Goal: Task Accomplishment & Management: Complete application form

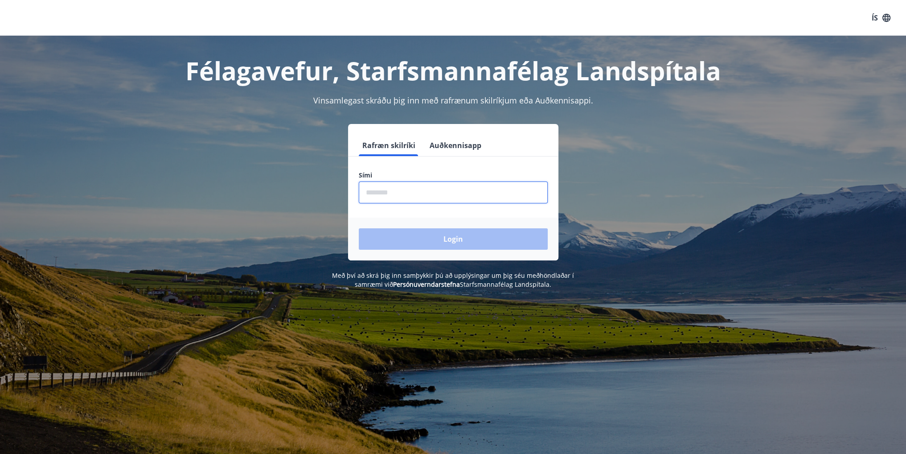
click at [385, 195] on input "phone" at bounding box center [453, 192] width 189 height 22
type input "********"
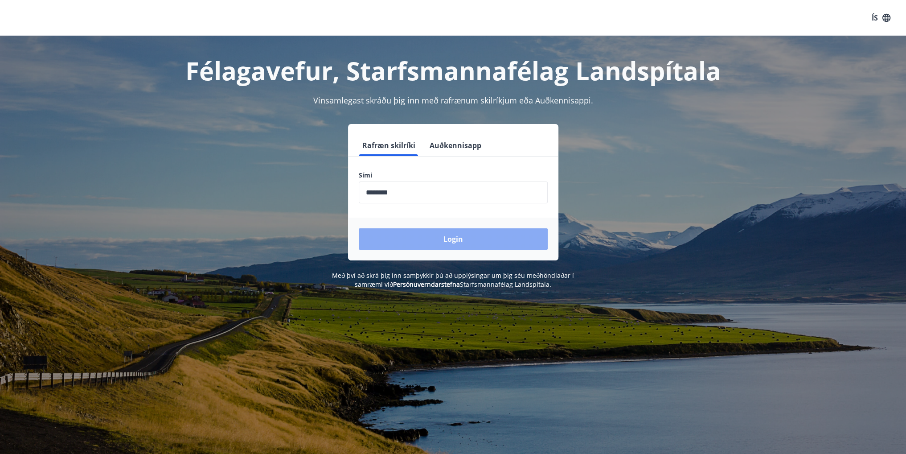
click at [455, 238] on button "Login" at bounding box center [453, 238] width 189 height 21
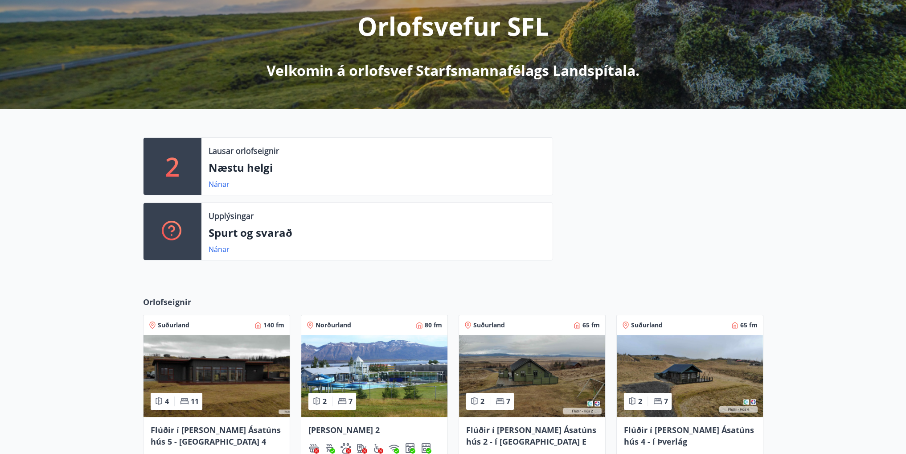
scroll to position [134, 0]
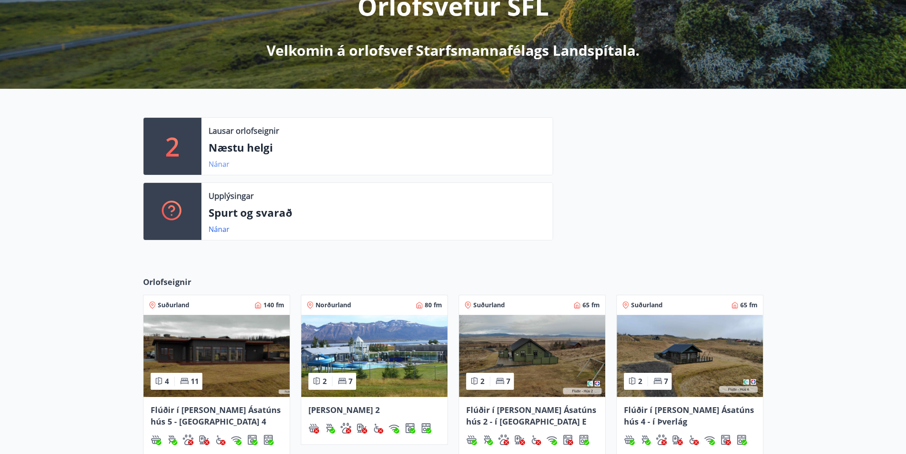
click at [219, 162] on link "Nánar" at bounding box center [219, 164] width 21 height 10
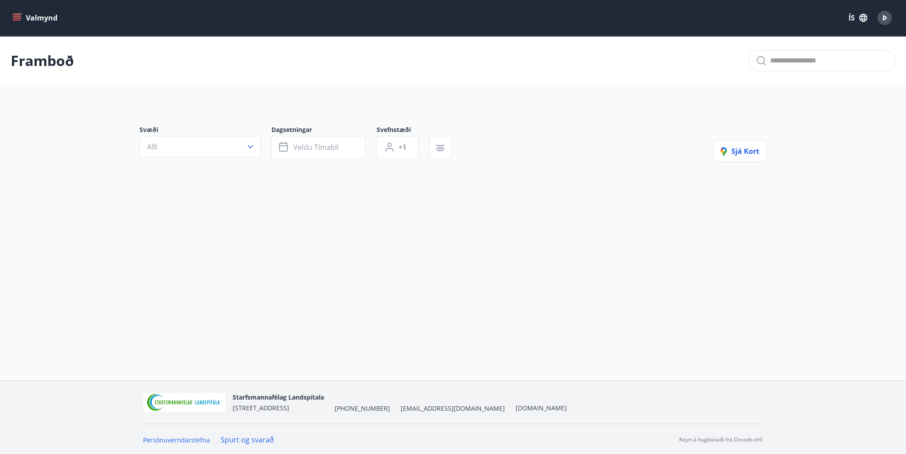
type input "*"
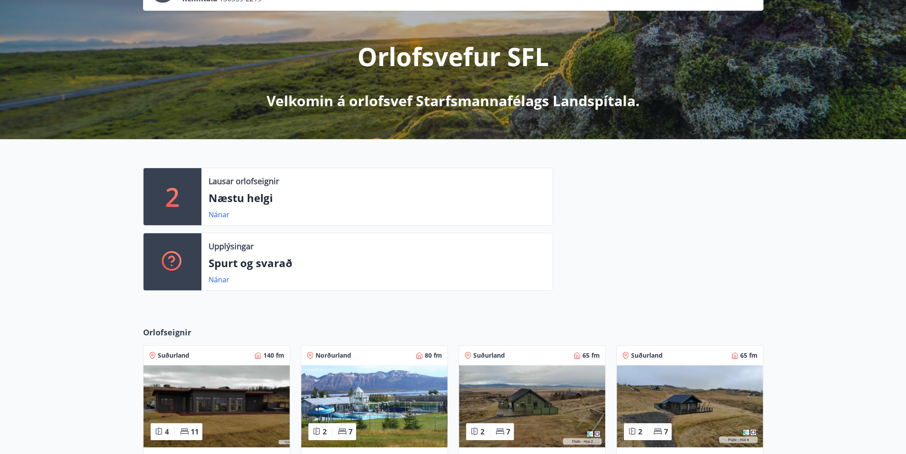
scroll to position [89, 0]
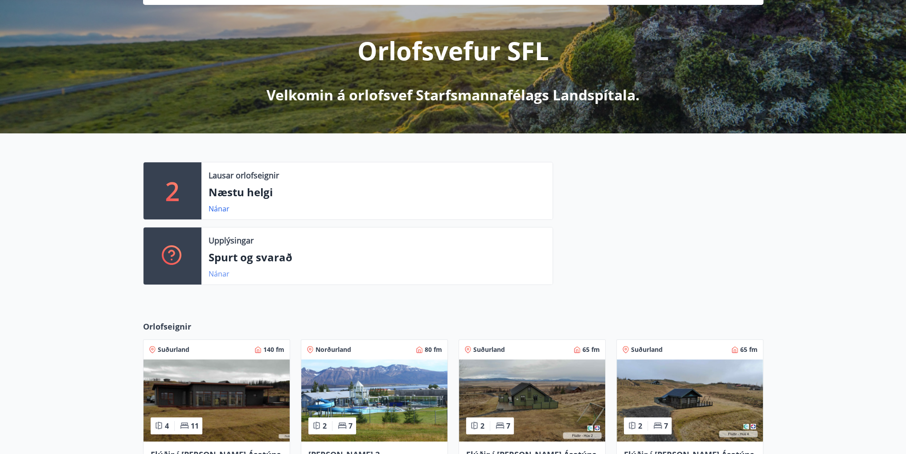
click at [217, 273] on link "Nánar" at bounding box center [219, 274] width 21 height 10
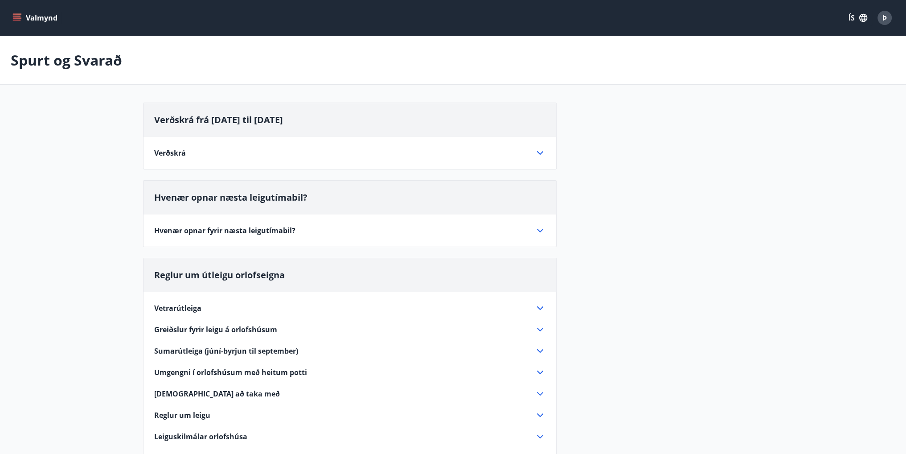
click at [540, 307] on icon at bounding box center [540, 308] width 11 height 11
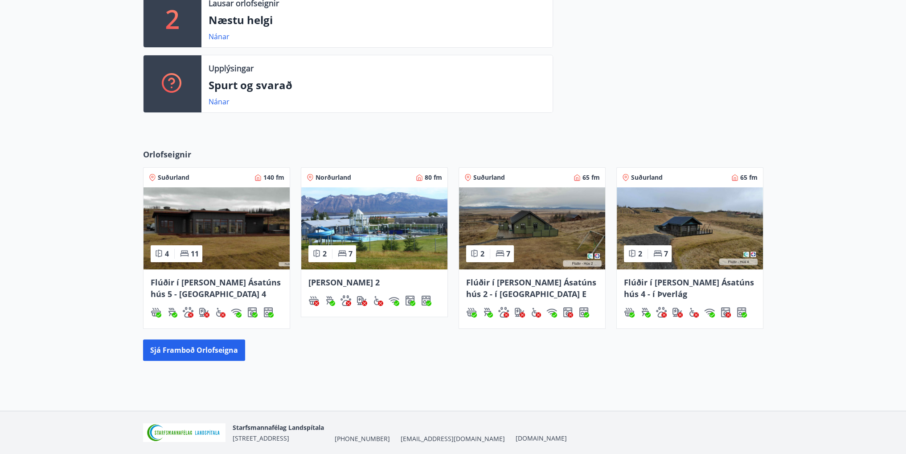
scroll to position [267, 0]
